Goal: Task Accomplishment & Management: Complete application form

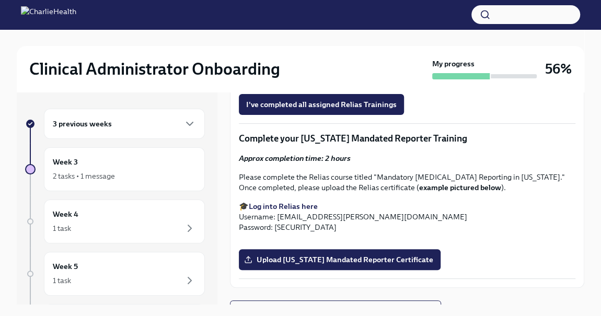
scroll to position [965, 0]
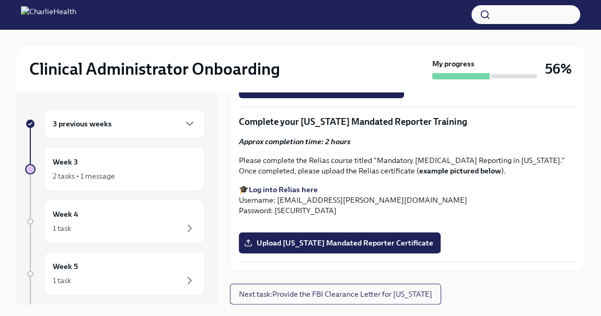
click at [334, 69] on strong "Find your main Relias trainings here" at bounding box center [312, 63] width 126 height 9
click at [328, 69] on strong "Find your main Relias trainings here" at bounding box center [312, 63] width 126 height 9
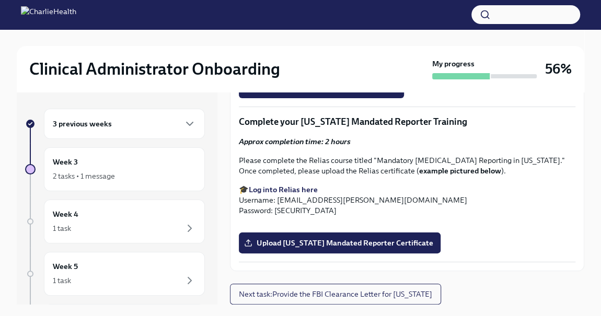
scroll to position [1321, 0]
click at [324, 245] on span "Upload [US_STATE] Mandated Reporter Certificate" at bounding box center [339, 243] width 187 height 10
click at [0, 0] on input "Upload [US_STATE] Mandated Reporter Certificate" at bounding box center [0, 0] width 0 height 0
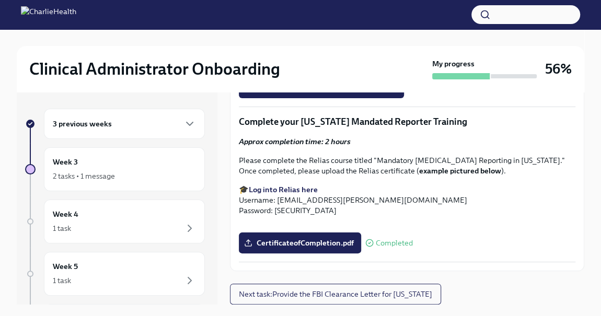
scroll to position [995, 0]
click at [321, 93] on span "I've completed all assigned Relias Trainings" at bounding box center [321, 88] width 151 height 10
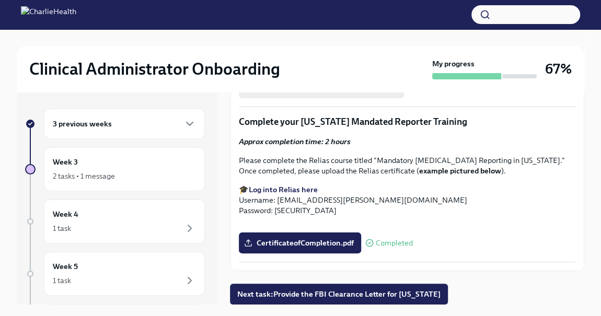
scroll to position [17, 0]
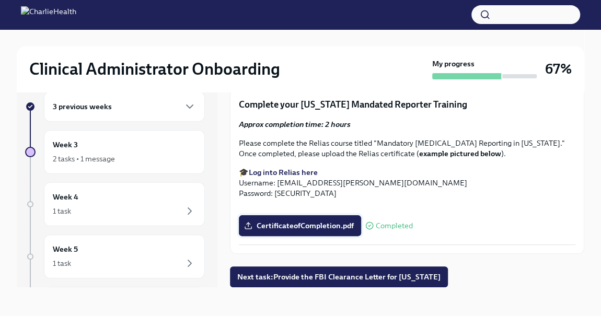
click at [314, 221] on span "CertificateofCompletion.pdf" at bounding box center [300, 226] width 108 height 10
click at [0, 0] on input "CertificateofCompletion.pdf" at bounding box center [0, 0] width 0 height 0
click at [378, 272] on span "Next task : Provide the FBI Clearance Letter for [US_STATE]" at bounding box center [338, 277] width 203 height 10
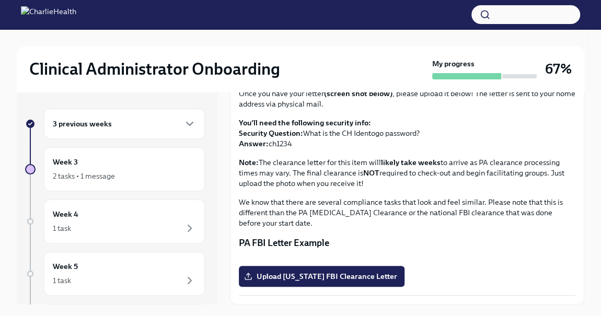
scroll to position [213, 0]
click at [107, 231] on div "1 task" at bounding box center [124, 228] width 143 height 13
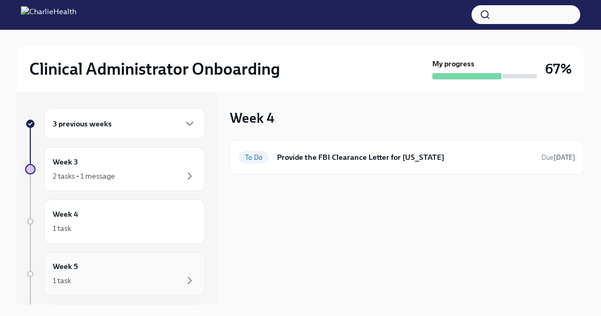
click at [98, 276] on div "1 task" at bounding box center [124, 281] width 143 height 13
click at [124, 132] on div "3 previous weeks" at bounding box center [124, 124] width 161 height 30
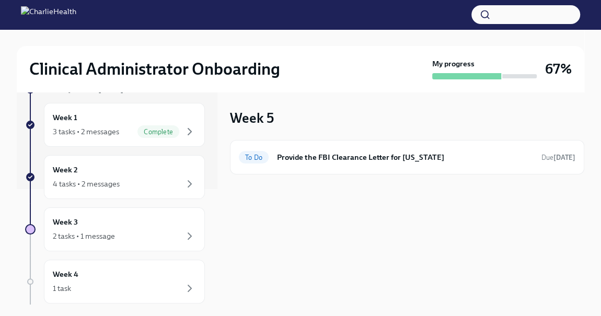
scroll to position [116, 0]
click at [133, 175] on div "Week 2 4 tasks • 2 messages" at bounding box center [124, 177] width 143 height 26
